Goal: Task Accomplishment & Management: Use online tool/utility

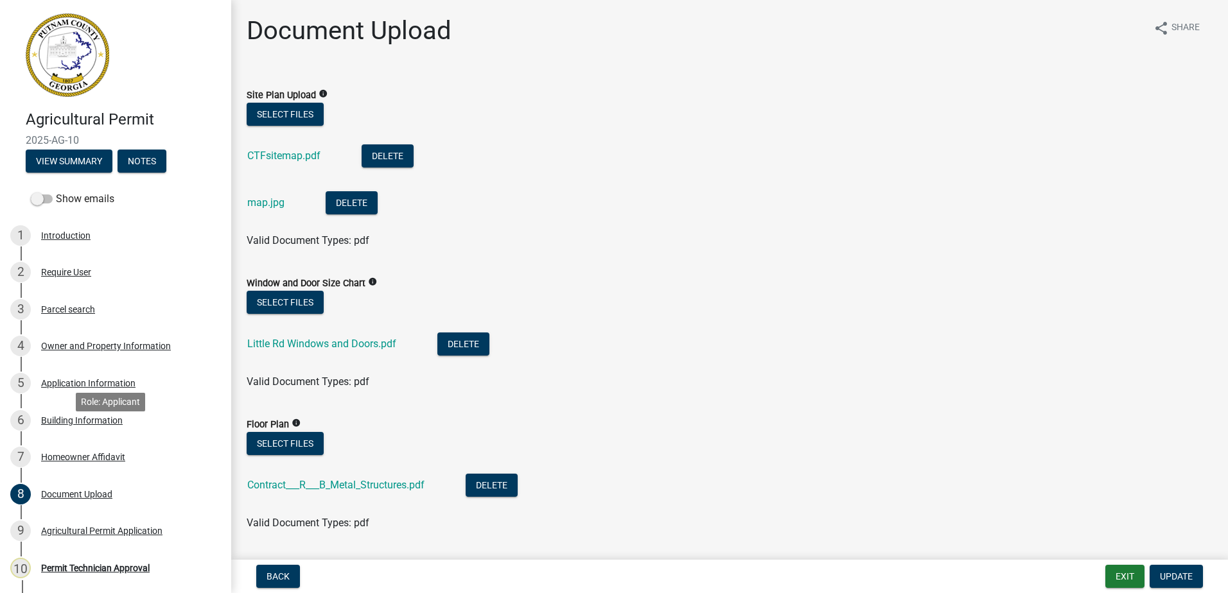
scroll to position [335, 0]
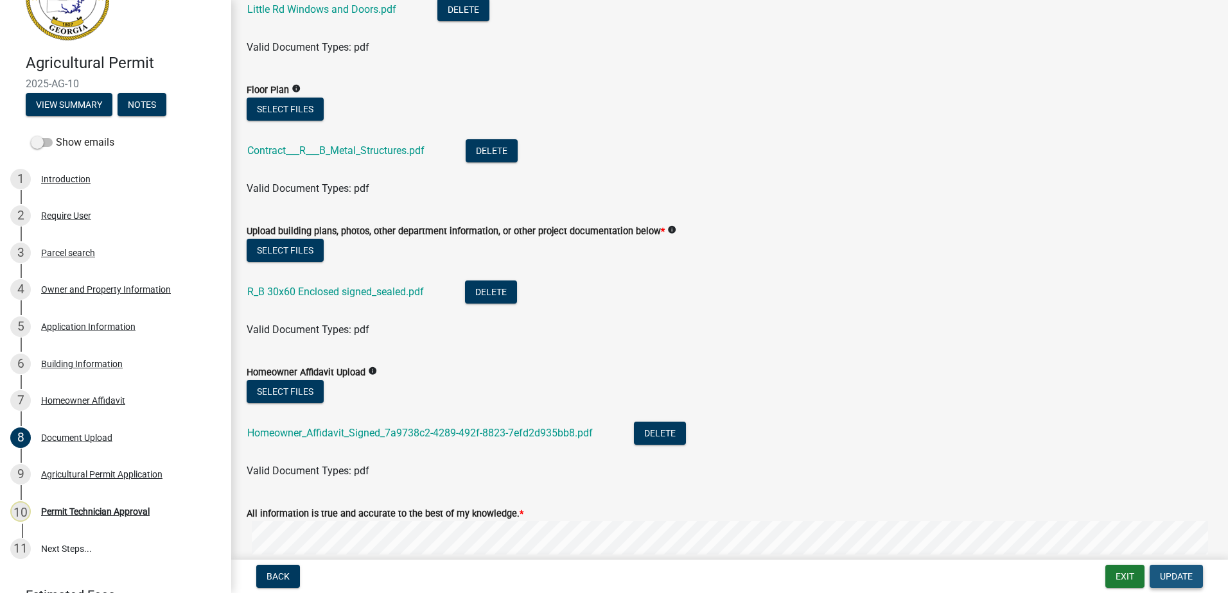
click at [1180, 581] on span "Update" at bounding box center [1176, 577] width 33 height 10
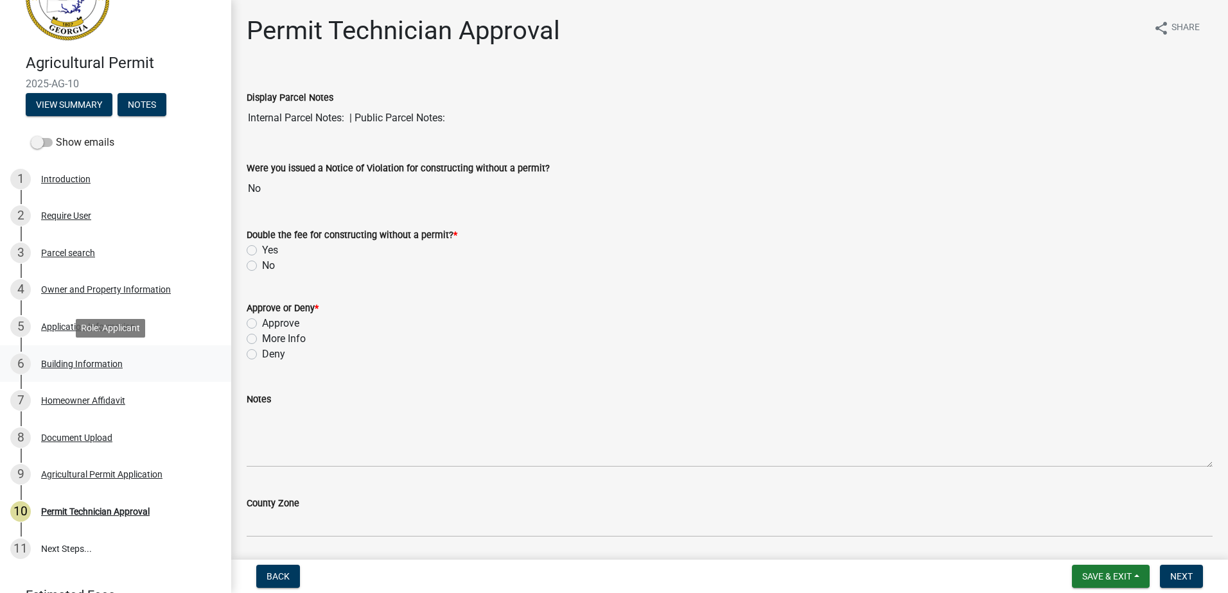
click at [73, 362] on div "Building Information" at bounding box center [82, 364] width 82 height 9
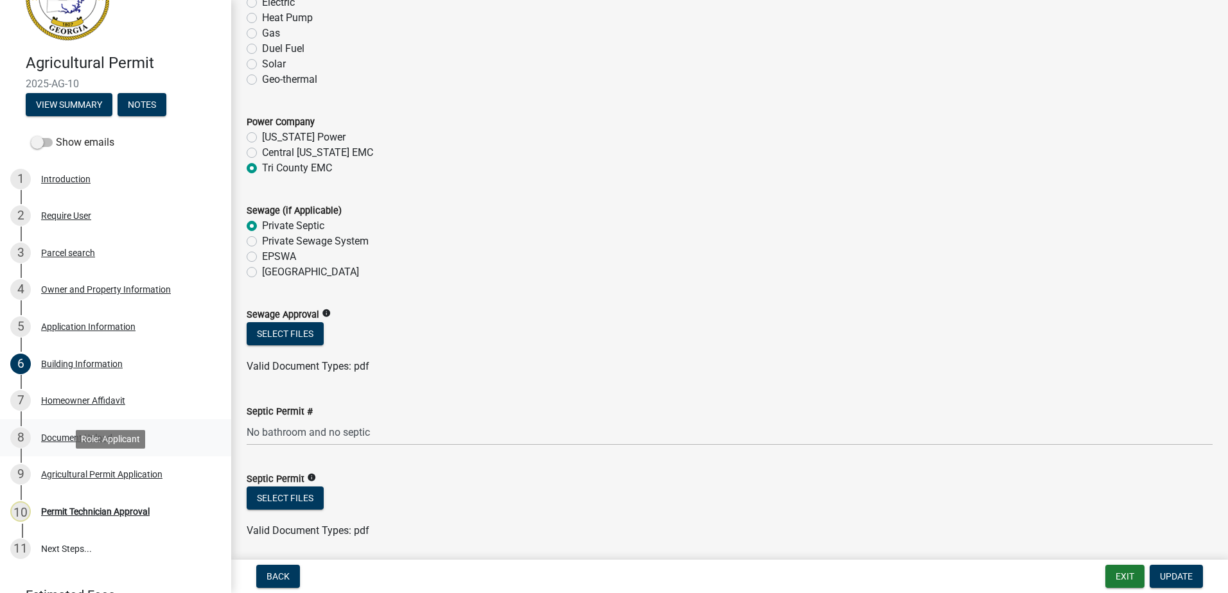
scroll to position [3725, 0]
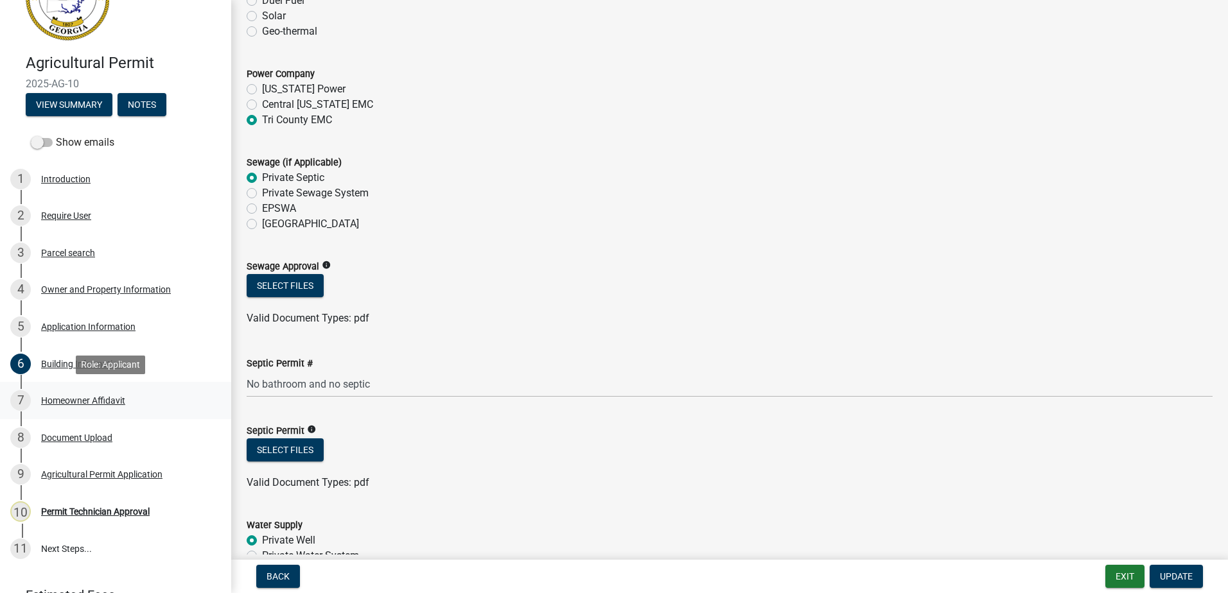
click at [86, 403] on div "Homeowner Affidavit" at bounding box center [83, 400] width 84 height 9
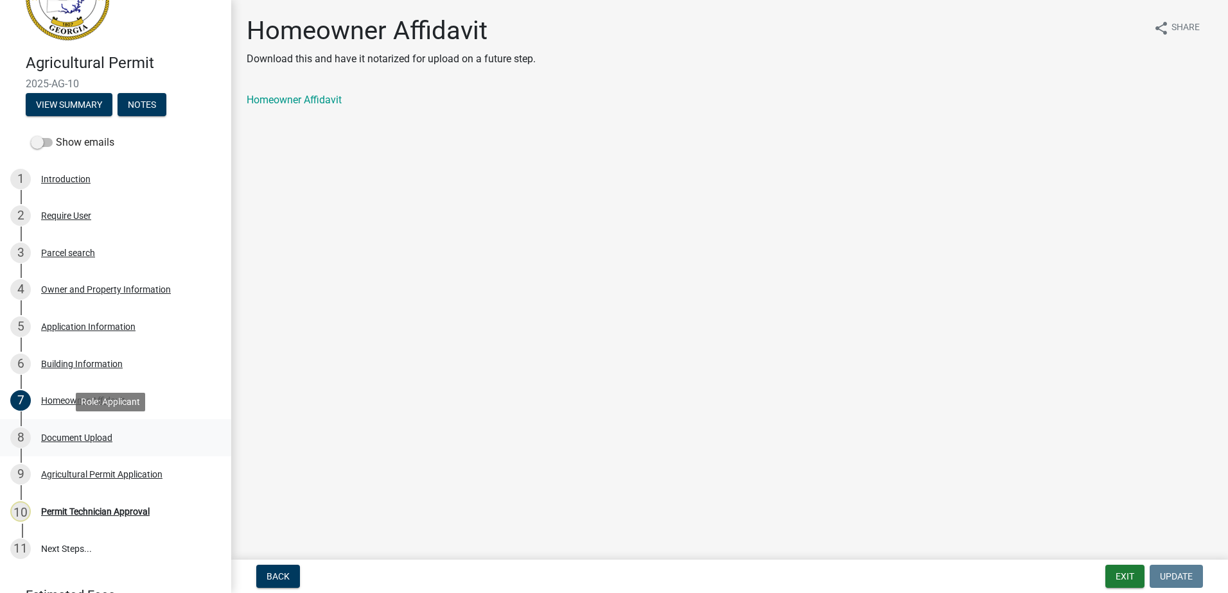
click at [82, 444] on div "8 Document Upload" at bounding box center [110, 438] width 200 height 21
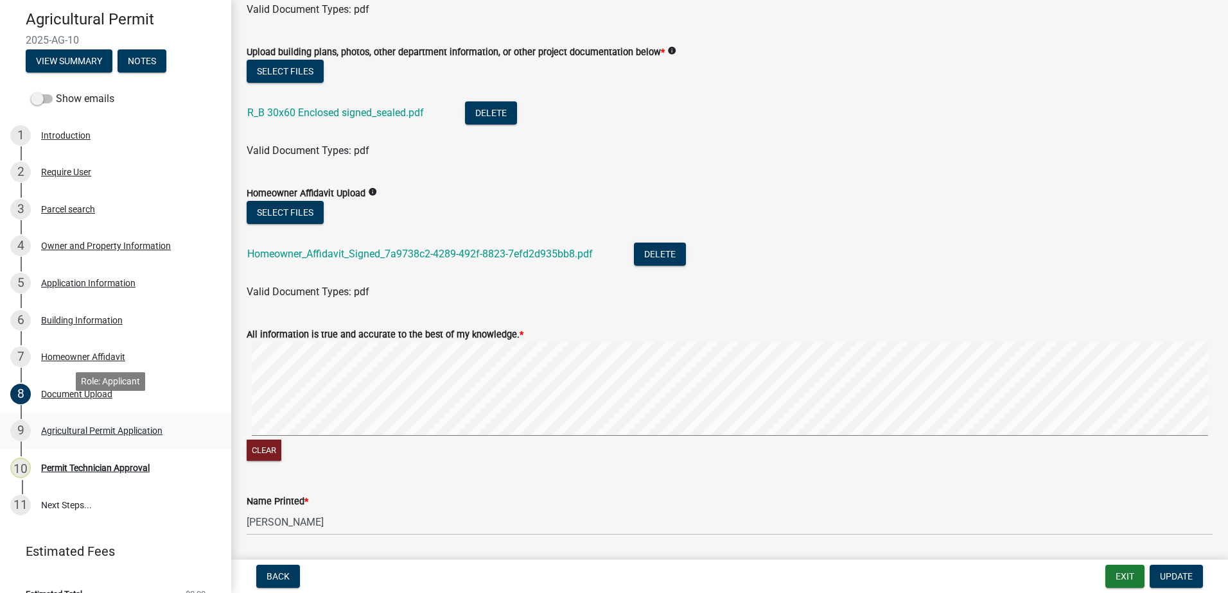
scroll to position [121, 0]
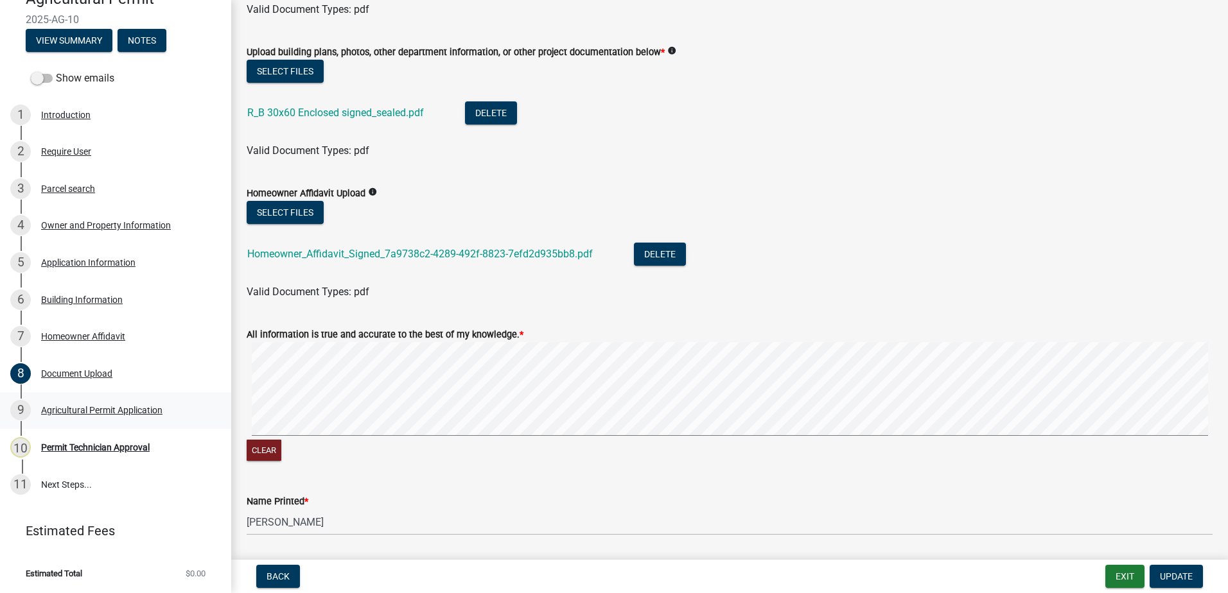
click at [66, 412] on div "Agricultural Permit Application" at bounding box center [101, 410] width 121 height 9
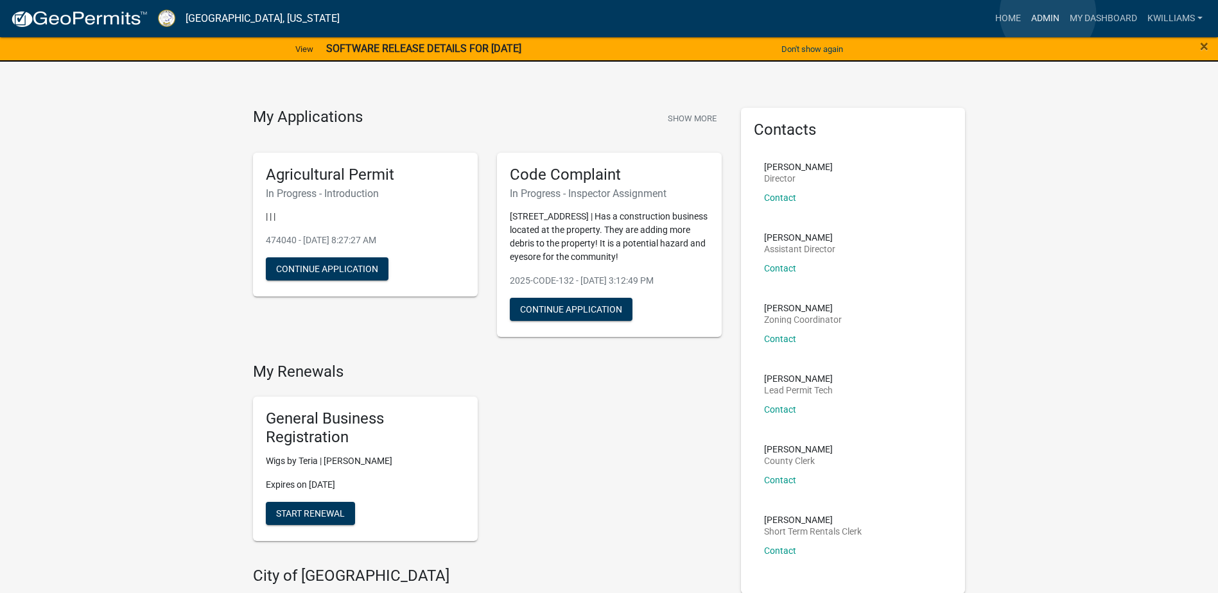
click at [1048, 13] on link "Admin" at bounding box center [1045, 18] width 39 height 24
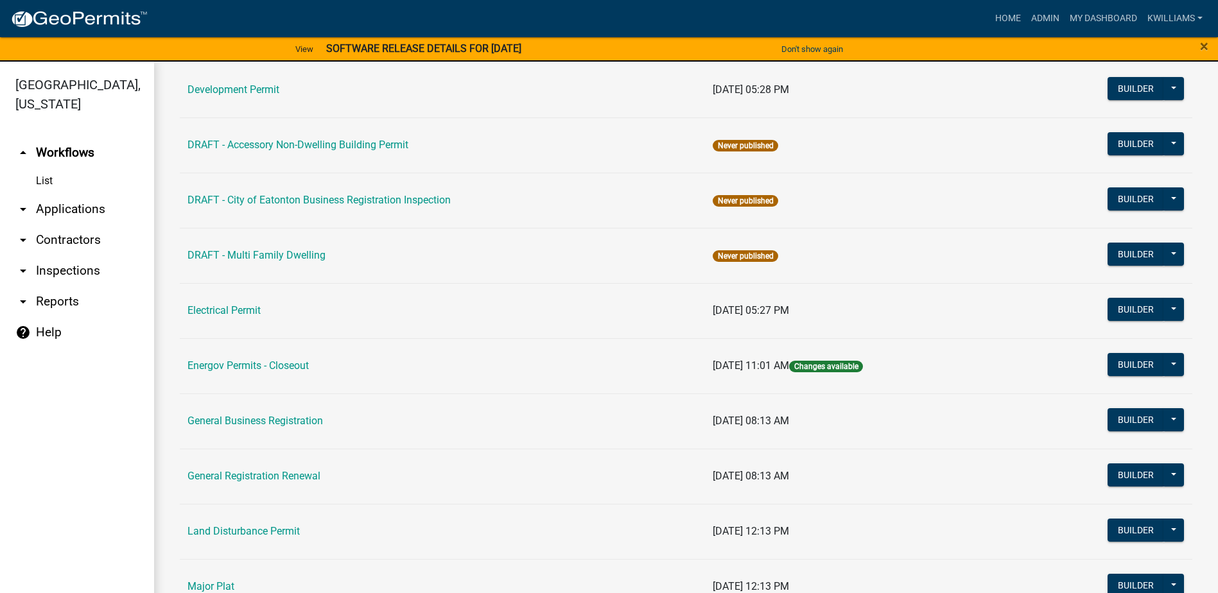
scroll to position [578, 0]
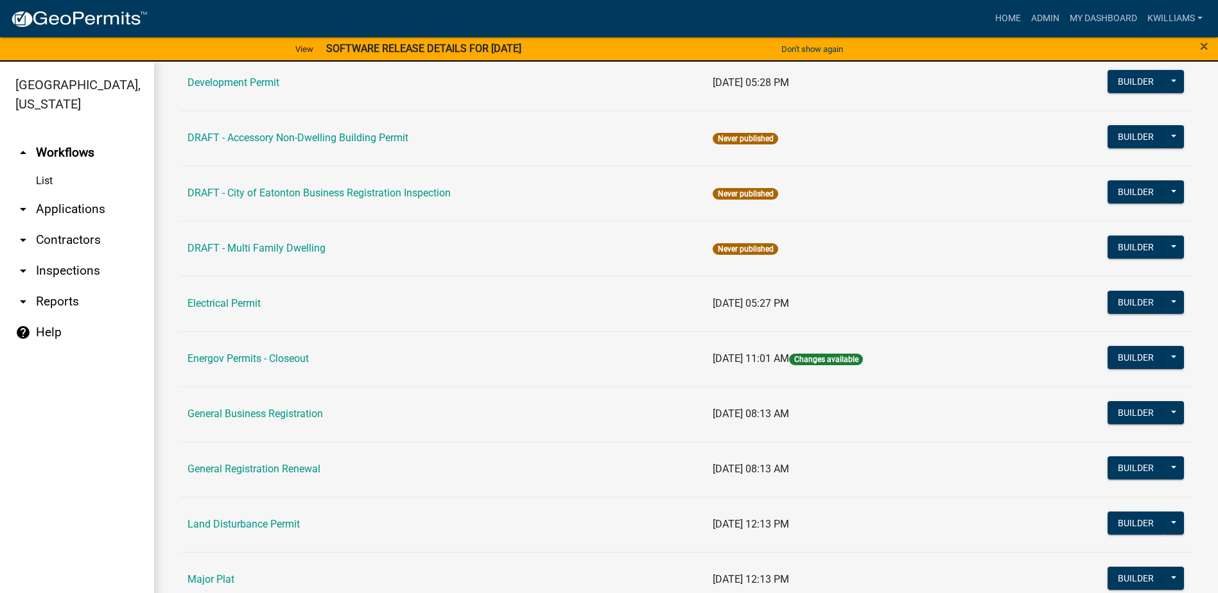
click at [65, 307] on link "arrow_drop_down Reports" at bounding box center [77, 301] width 154 height 31
select select "0: null"
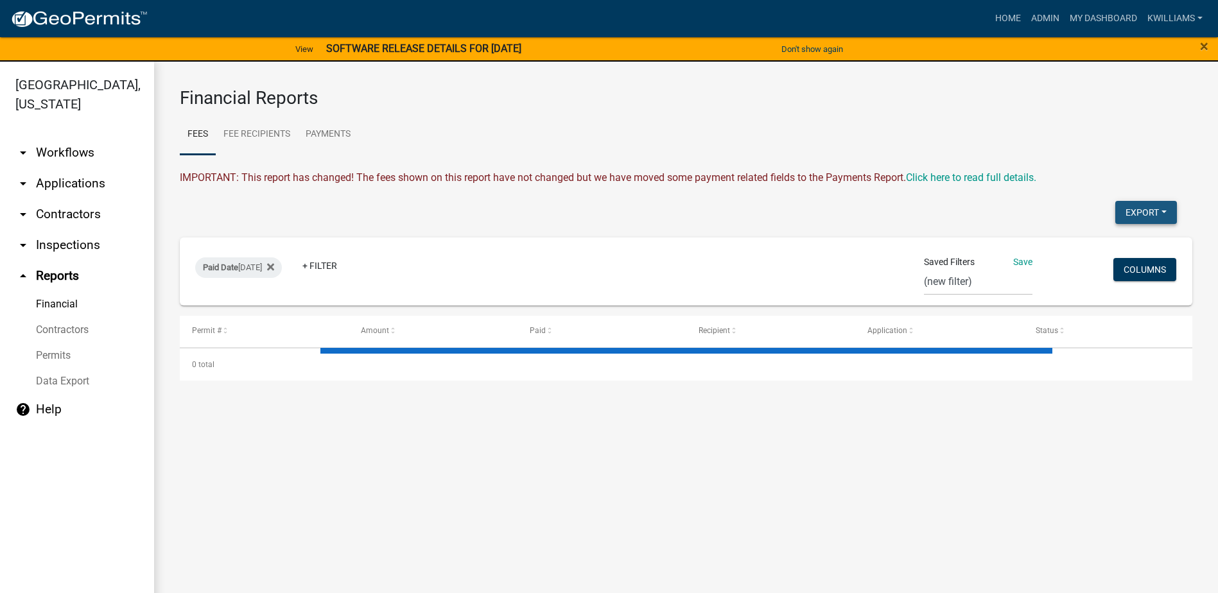
click at [1148, 212] on button "Export" at bounding box center [1147, 212] width 62 height 23
click at [1107, 245] on button "Excel Format (.xlsx)" at bounding box center [1117, 246] width 120 height 31
click at [274, 272] on fa-icon at bounding box center [268, 268] width 12 height 21
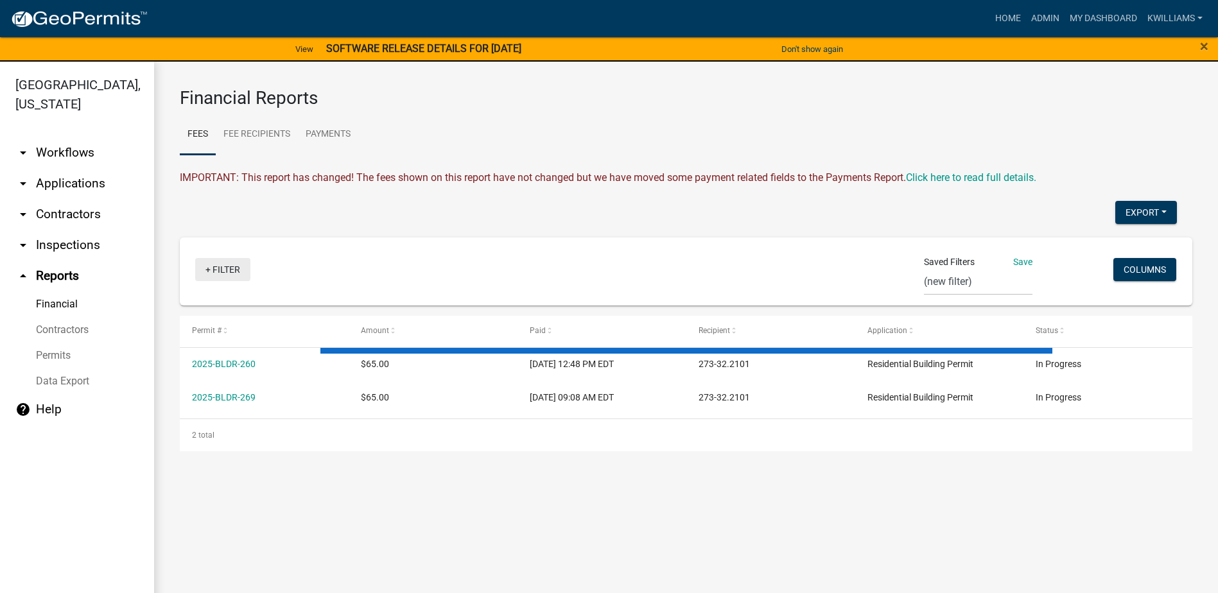
click at [236, 268] on link "+ Filter" at bounding box center [222, 269] width 55 height 23
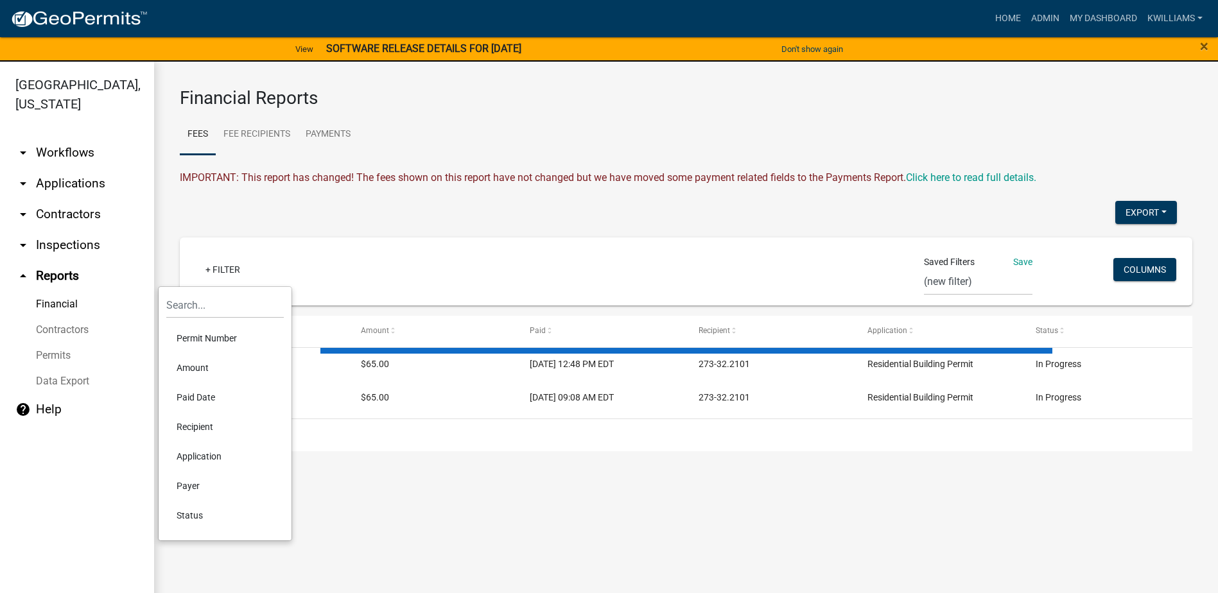
click at [218, 397] on li "Paid Date" at bounding box center [225, 398] width 118 height 30
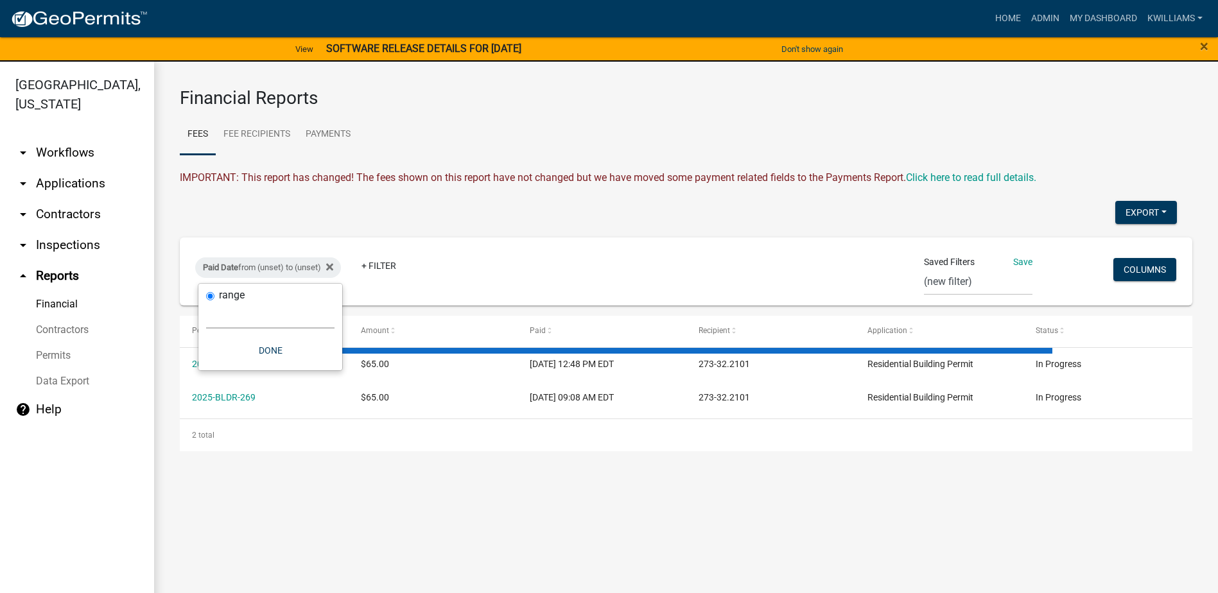
click at [274, 319] on select "[DATE] [DATE] Current Week Previous Week Current Month Last Month Current Calen…" at bounding box center [270, 315] width 128 height 26
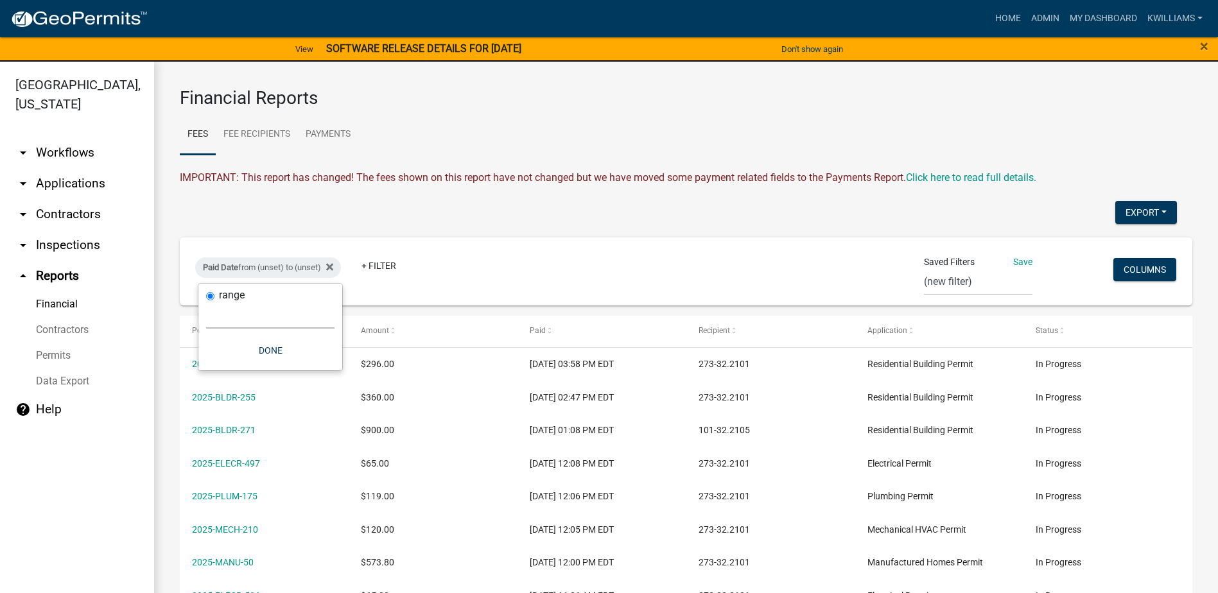
select select "this_1_days"
click at [206, 302] on select "[DATE] [DATE] Current Week Previous Week Current Month Last Month Current Calen…" at bounding box center [270, 315] width 128 height 26
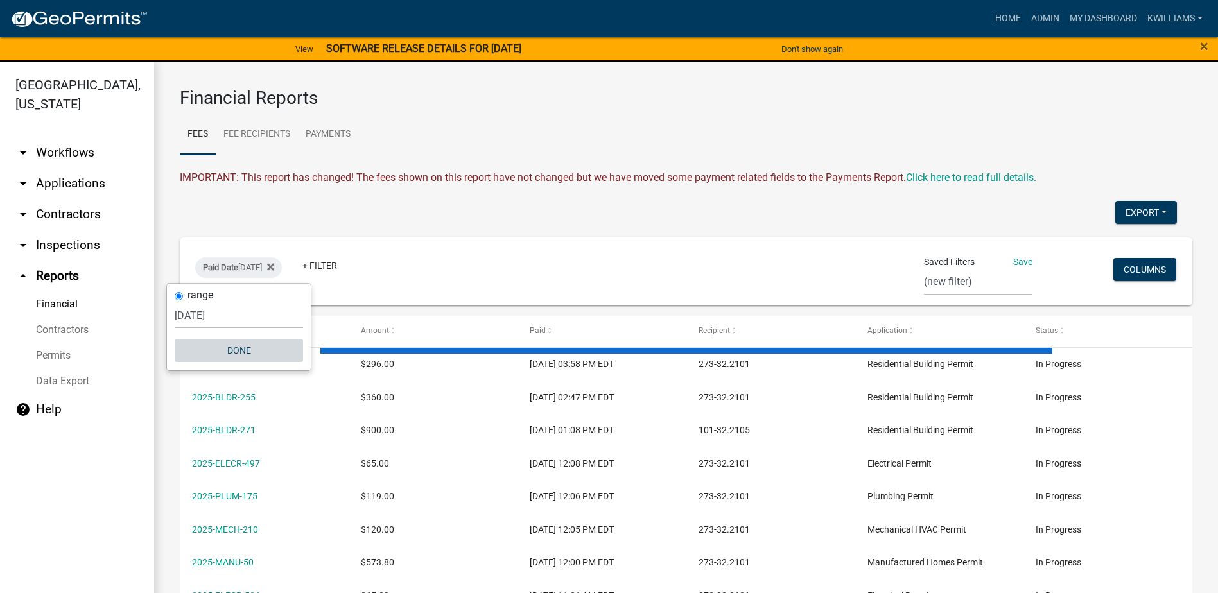
click at [269, 351] on button "Done" at bounding box center [239, 350] width 128 height 23
click at [1119, 215] on button "Export" at bounding box center [1147, 212] width 62 height 23
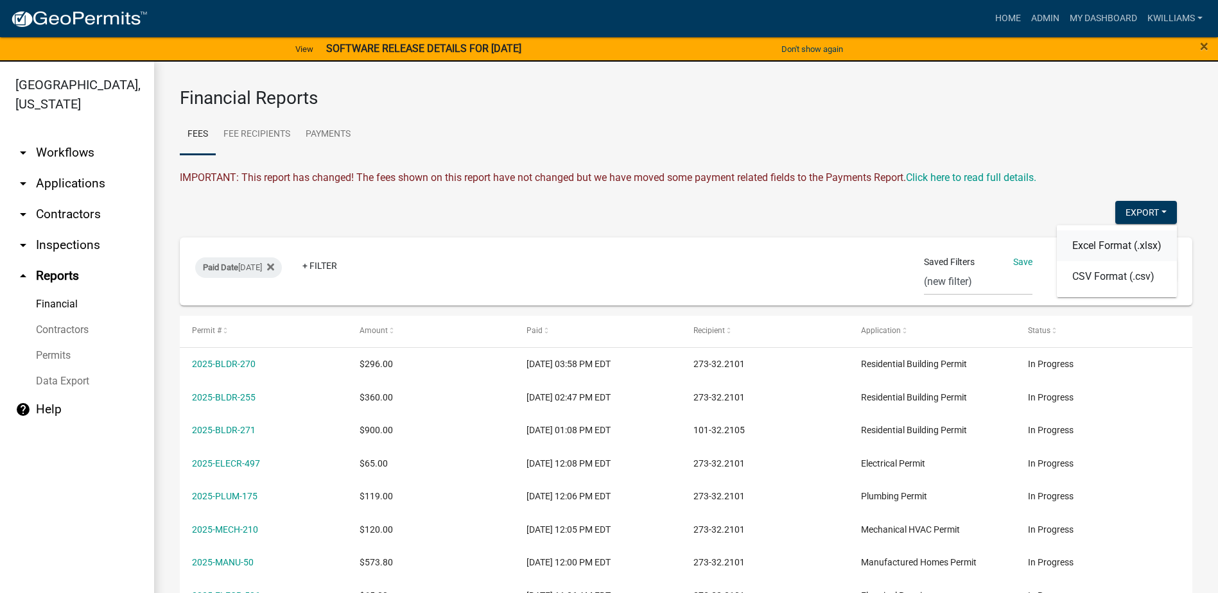
click at [1088, 251] on button "Excel Format (.xlsx)" at bounding box center [1117, 246] width 120 height 31
